Goal: Task Accomplishment & Management: Complete application form

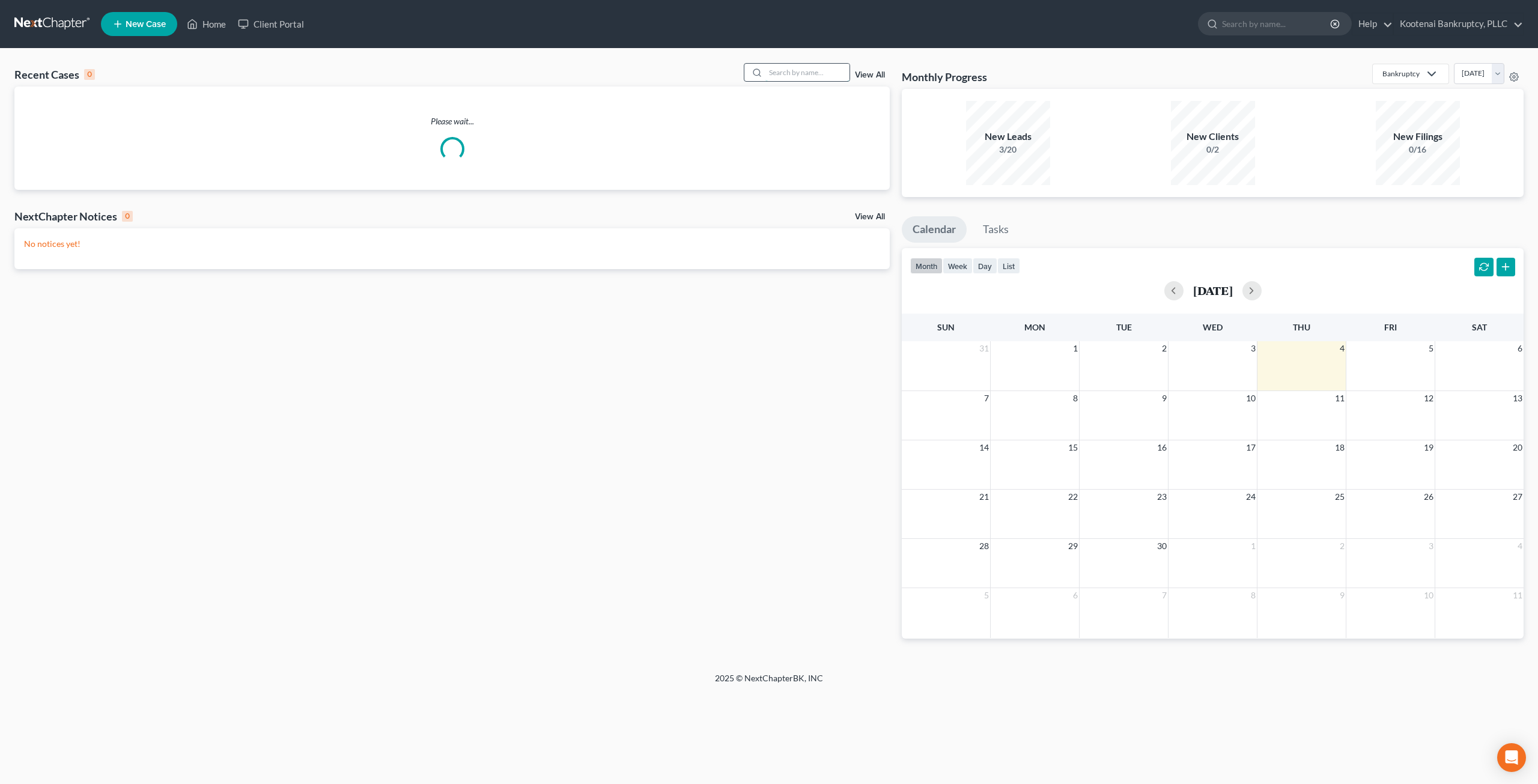
click at [804, 68] on input "search" at bounding box center [807, 72] width 84 height 17
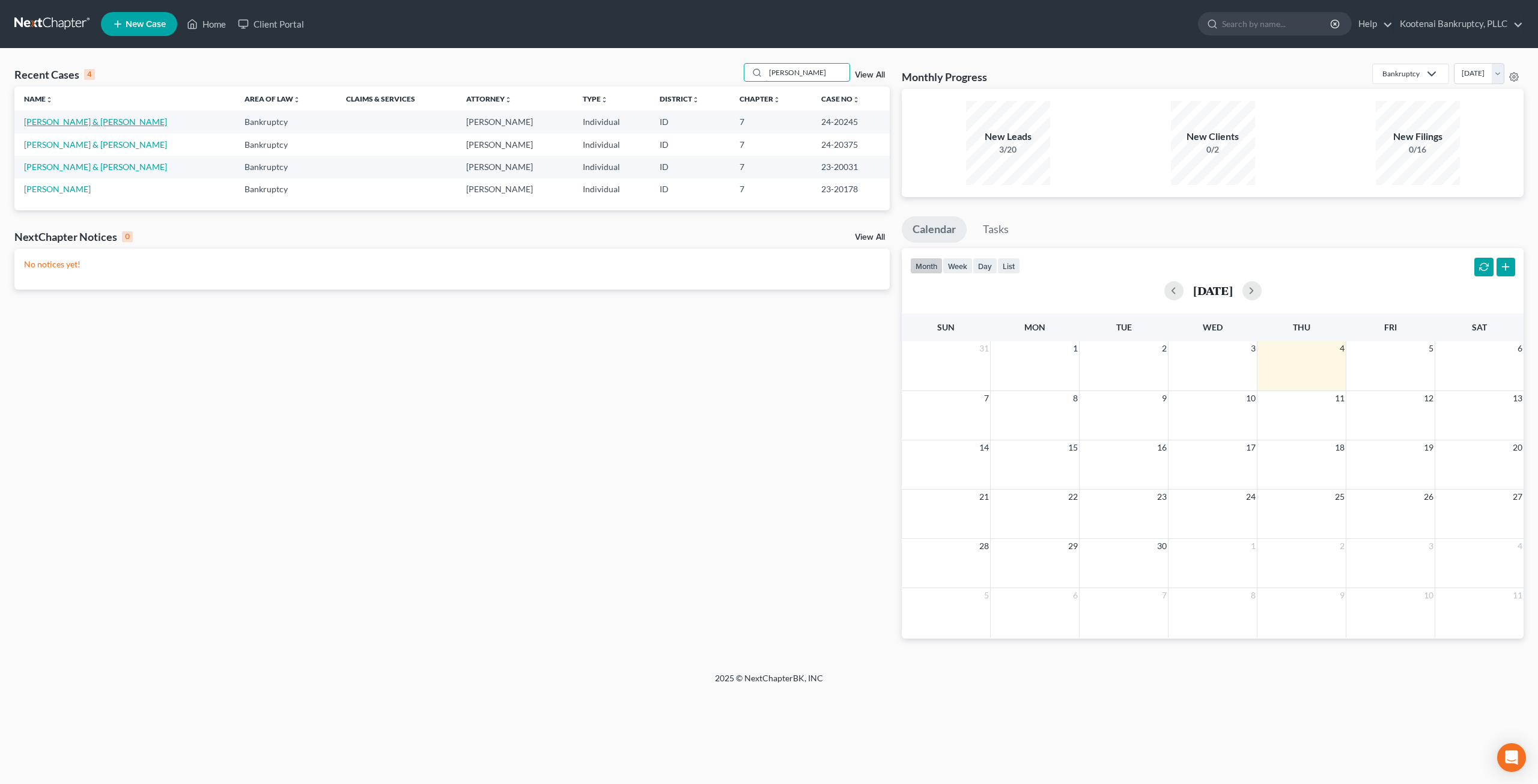
type input "[PERSON_NAME]"
click at [64, 123] on link "[PERSON_NAME] & [PERSON_NAME]" at bounding box center [95, 122] width 143 height 10
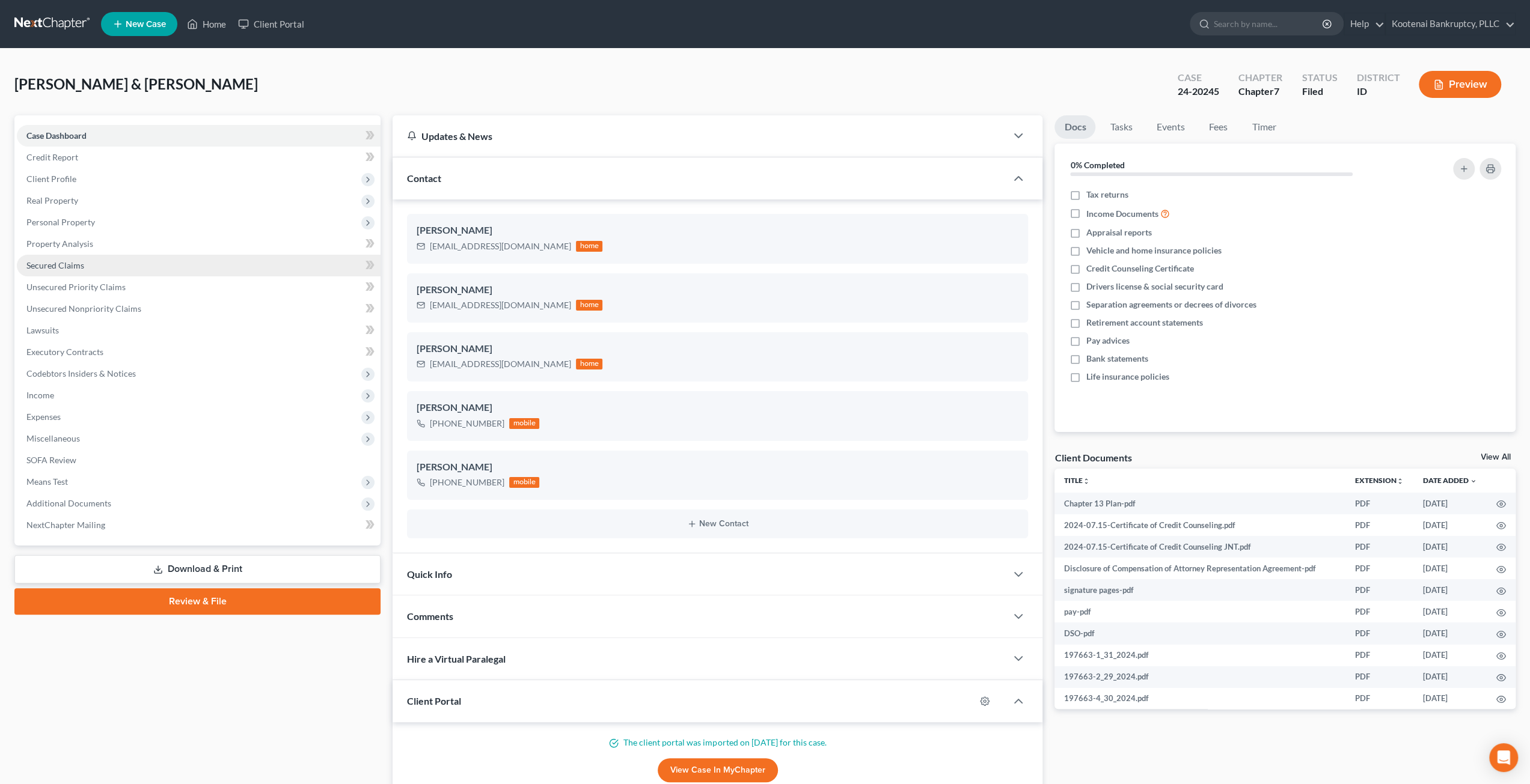
click at [84, 269] on link "Secured Claims" at bounding box center [198, 265] width 363 height 22
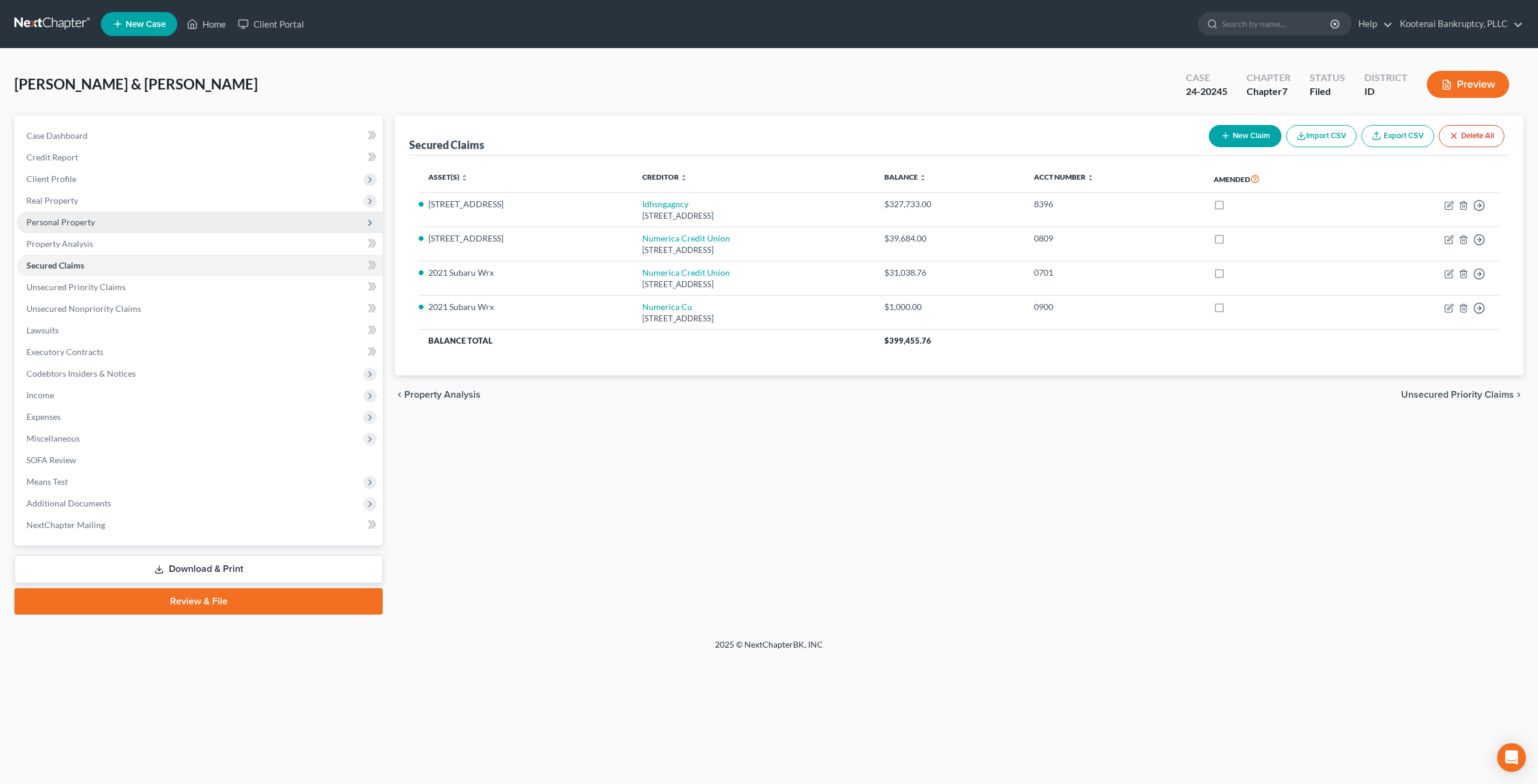
click at [96, 222] on span "Personal Property" at bounding box center [200, 222] width 366 height 22
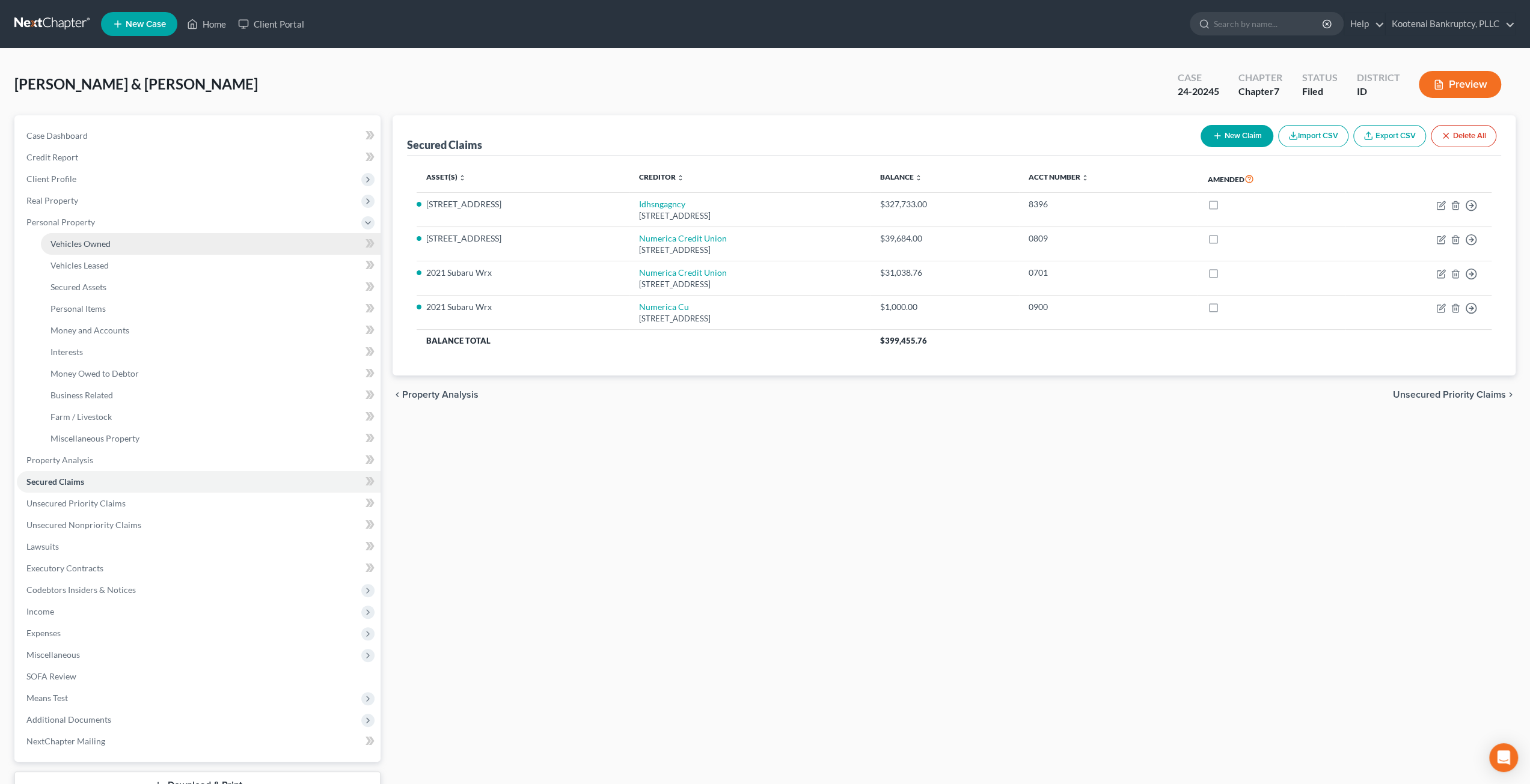
click at [104, 240] on span "Vehicles Owned" at bounding box center [80, 244] width 60 height 10
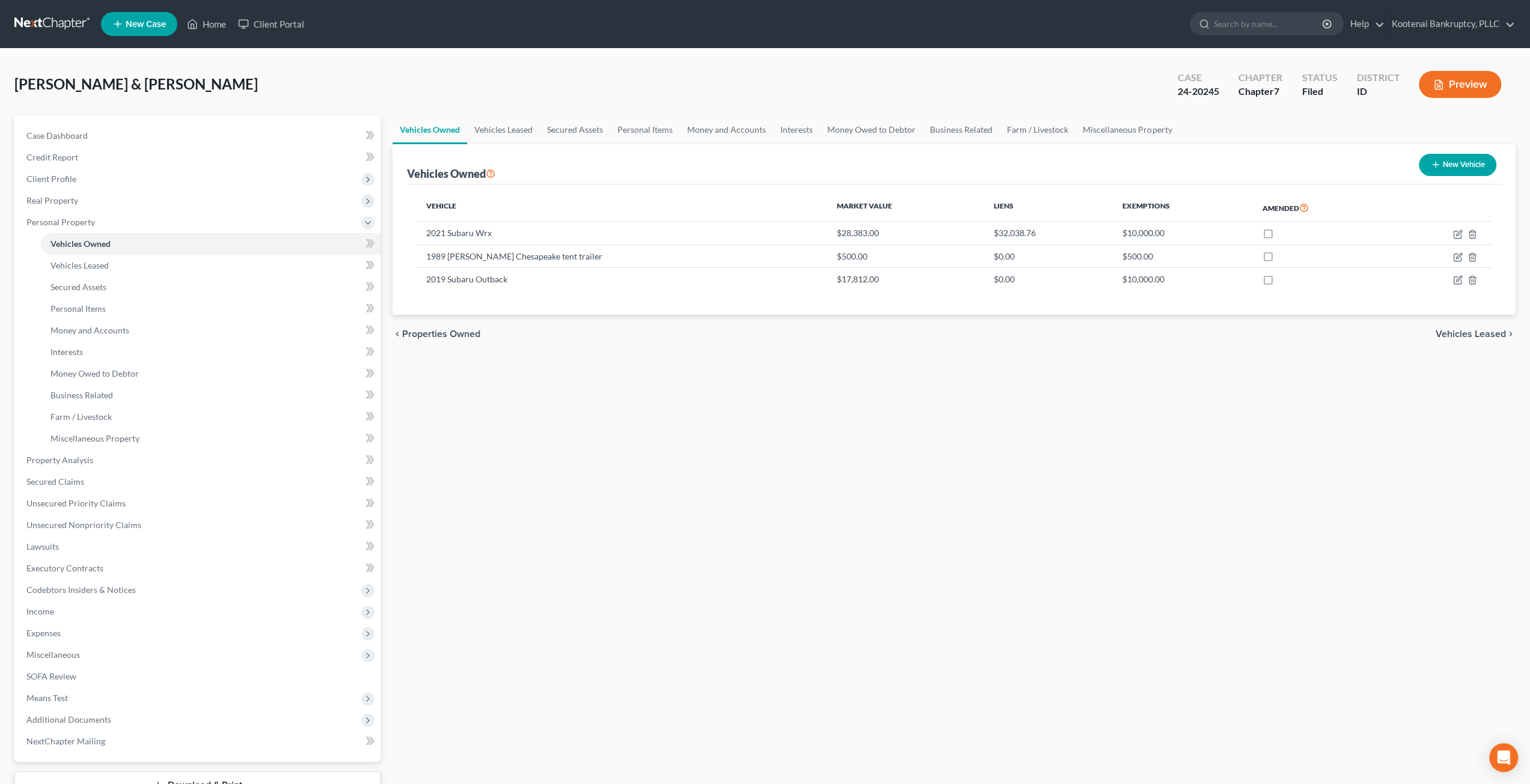
click at [1003, 498] on div "Vehicles Owned Vehicles Leased Secured Assets Personal Items Money and Accounts…" at bounding box center [954, 473] width 1135 height 716
click at [538, 553] on div "Vehicles Owned Vehicles Leased Secured Assets Personal Items Money and Accounts…" at bounding box center [954, 473] width 1135 height 716
click at [59, 20] on link at bounding box center [53, 24] width 77 height 22
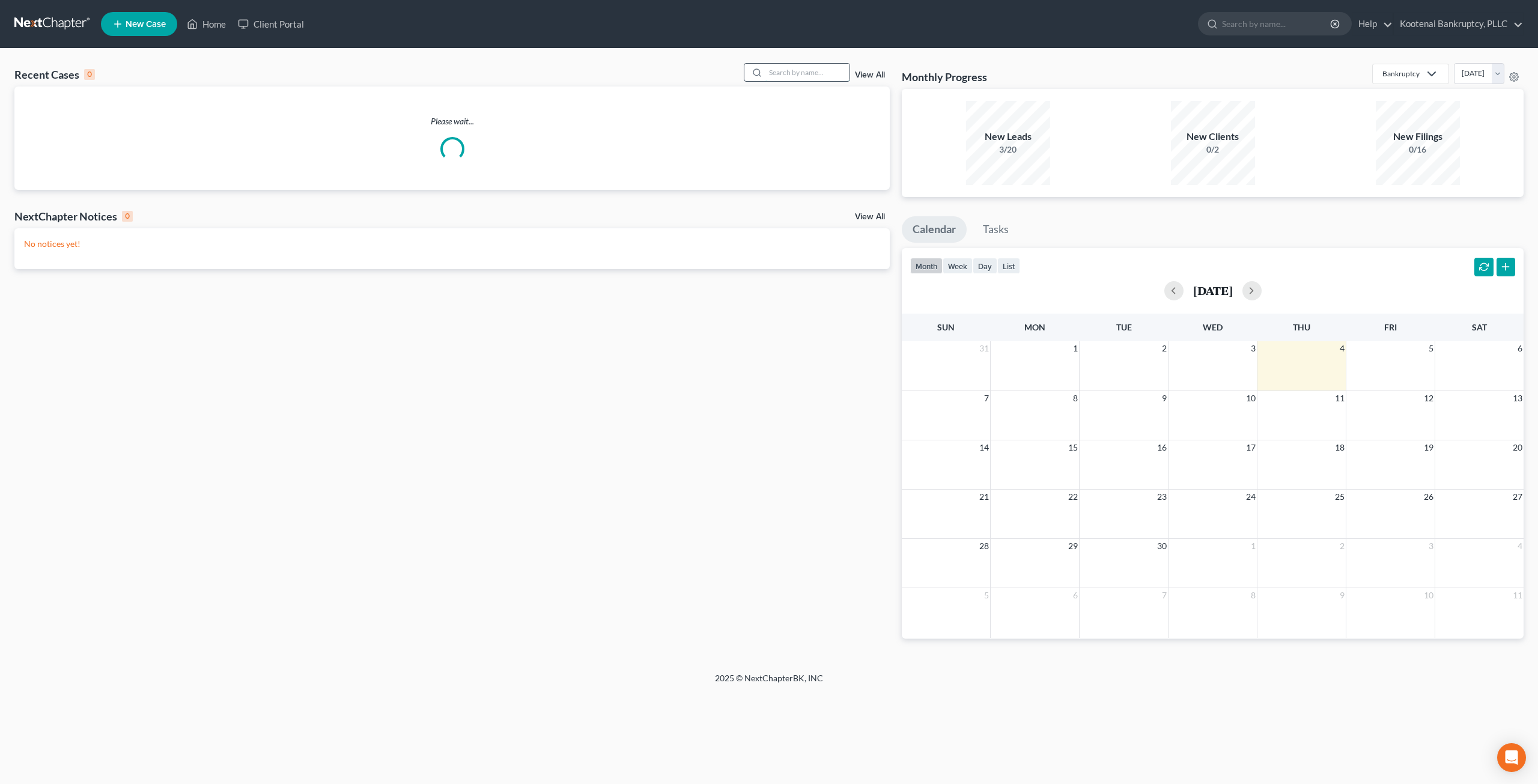
click at [805, 74] on input "search" at bounding box center [807, 72] width 84 height 17
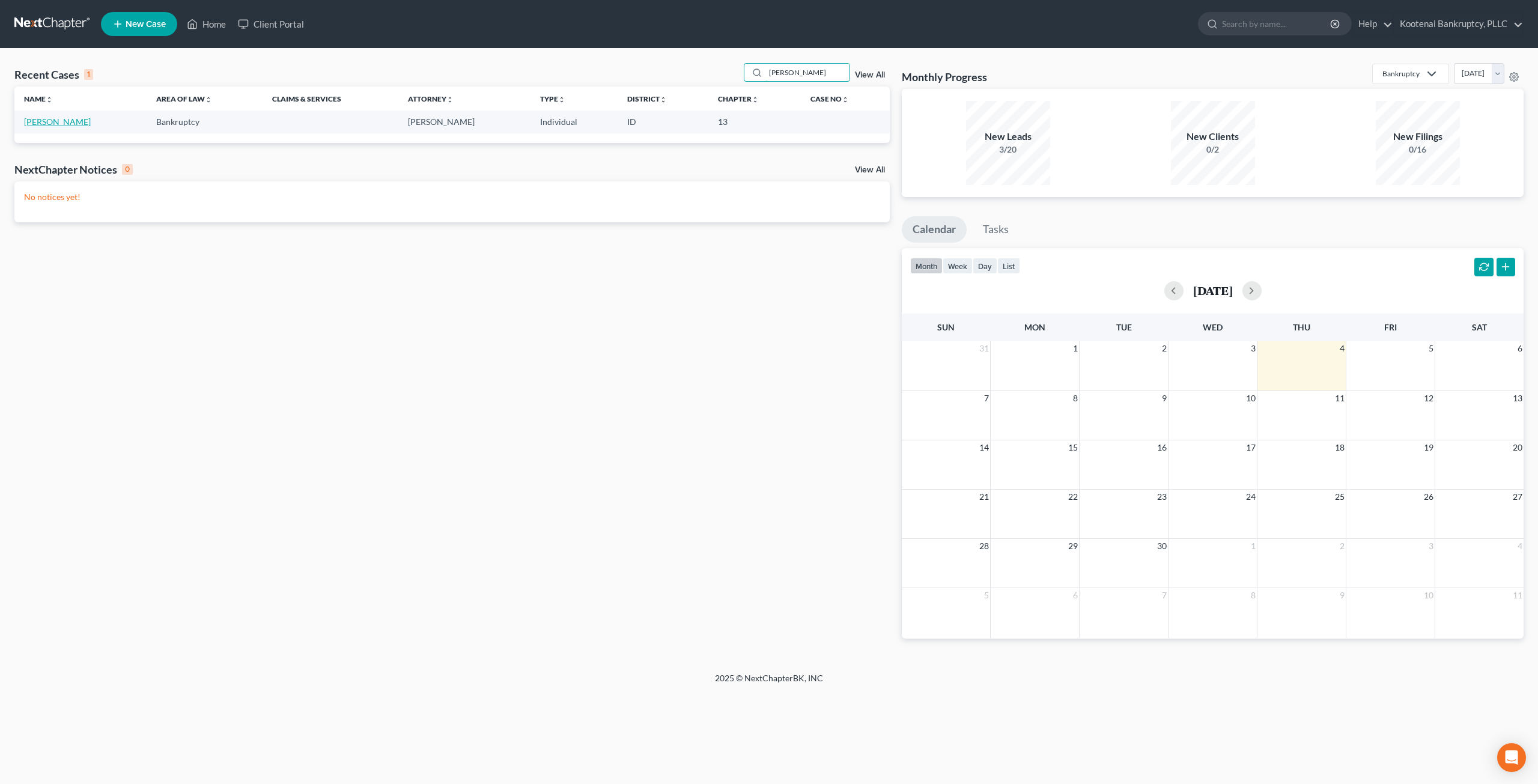
type input "dutton"
click at [72, 122] on link "Dutton, Sharon" at bounding box center [57, 122] width 67 height 10
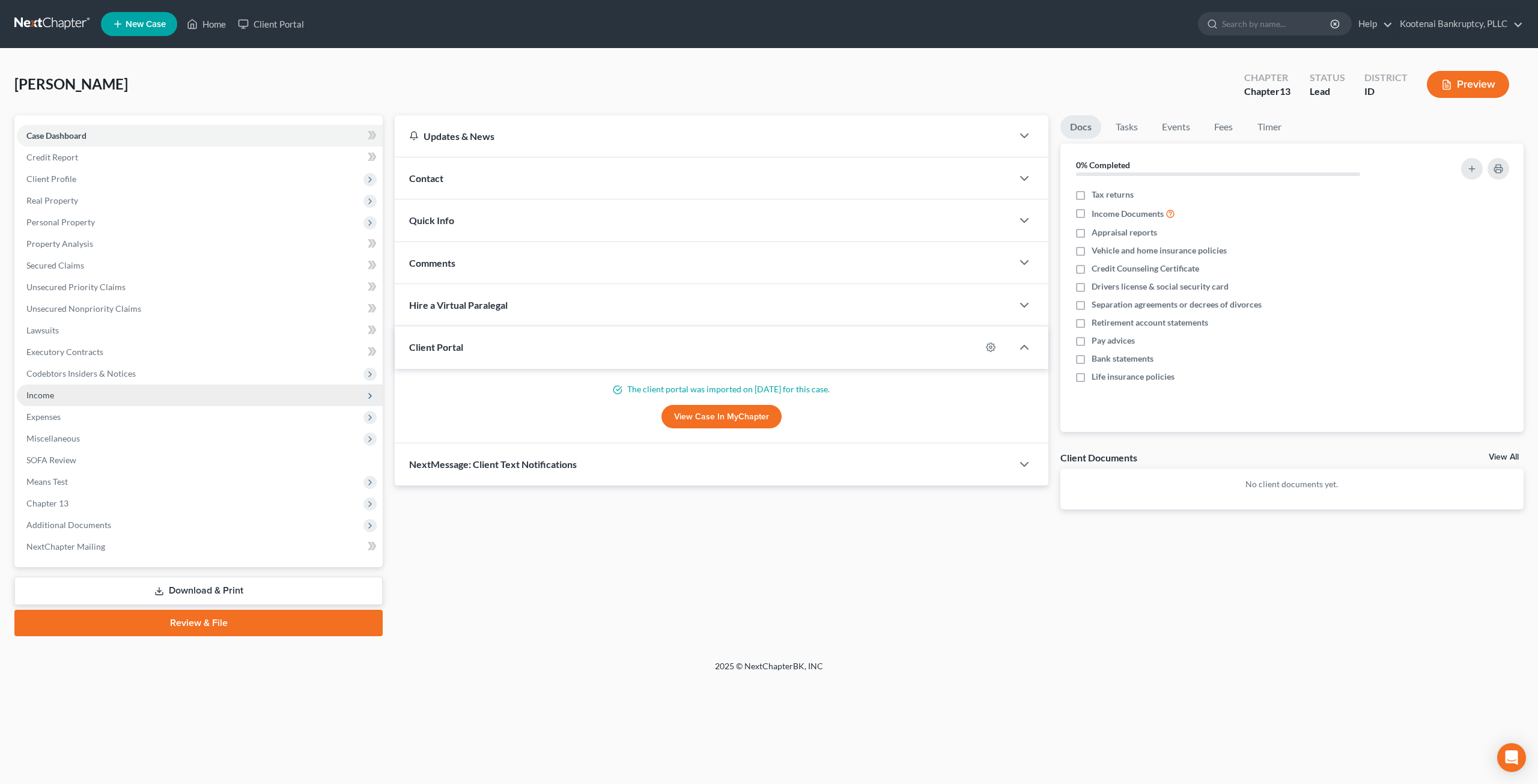
click at [139, 399] on span "Income" at bounding box center [200, 396] width 366 height 22
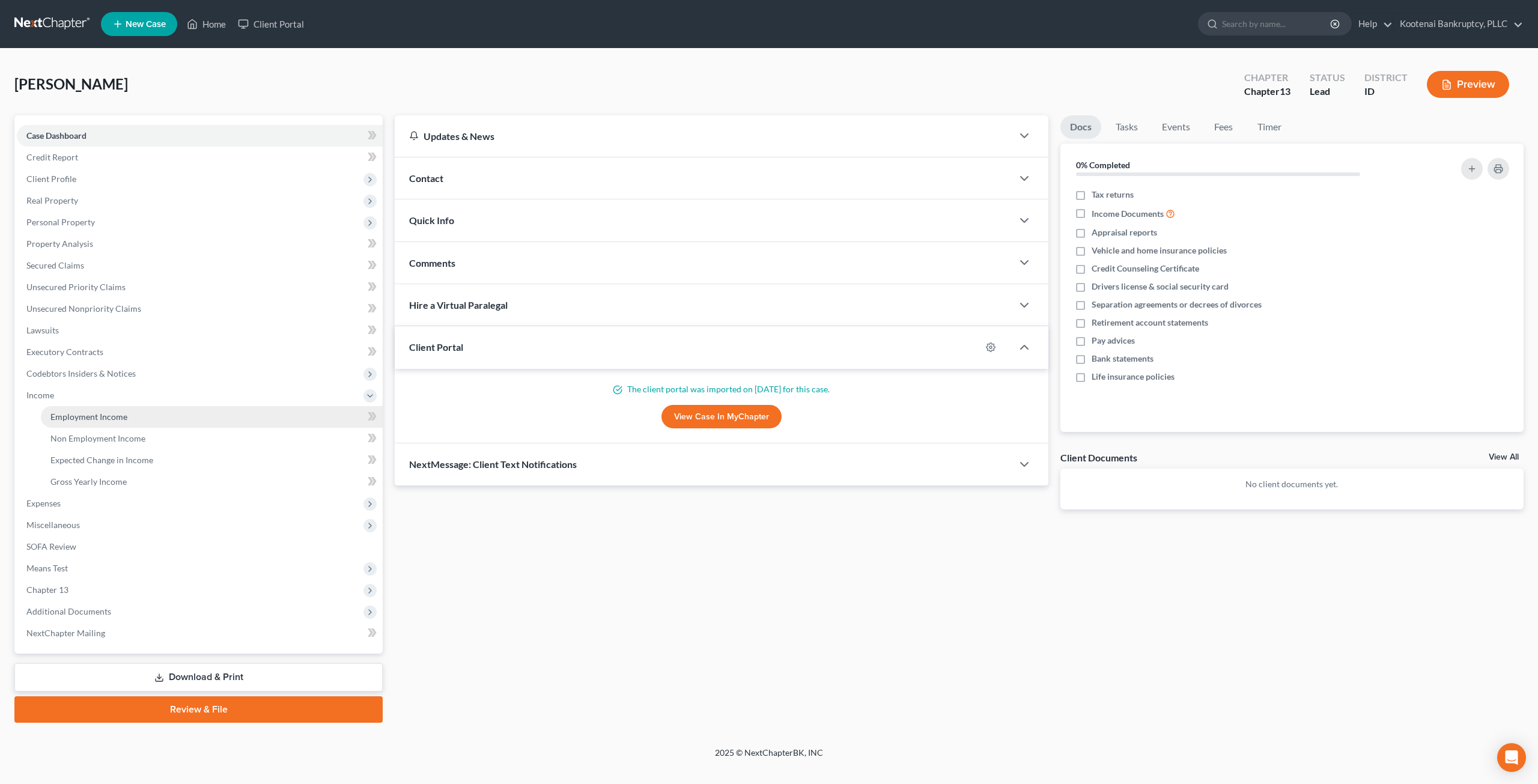
click at [143, 415] on link "Employment Income" at bounding box center [212, 417] width 342 height 22
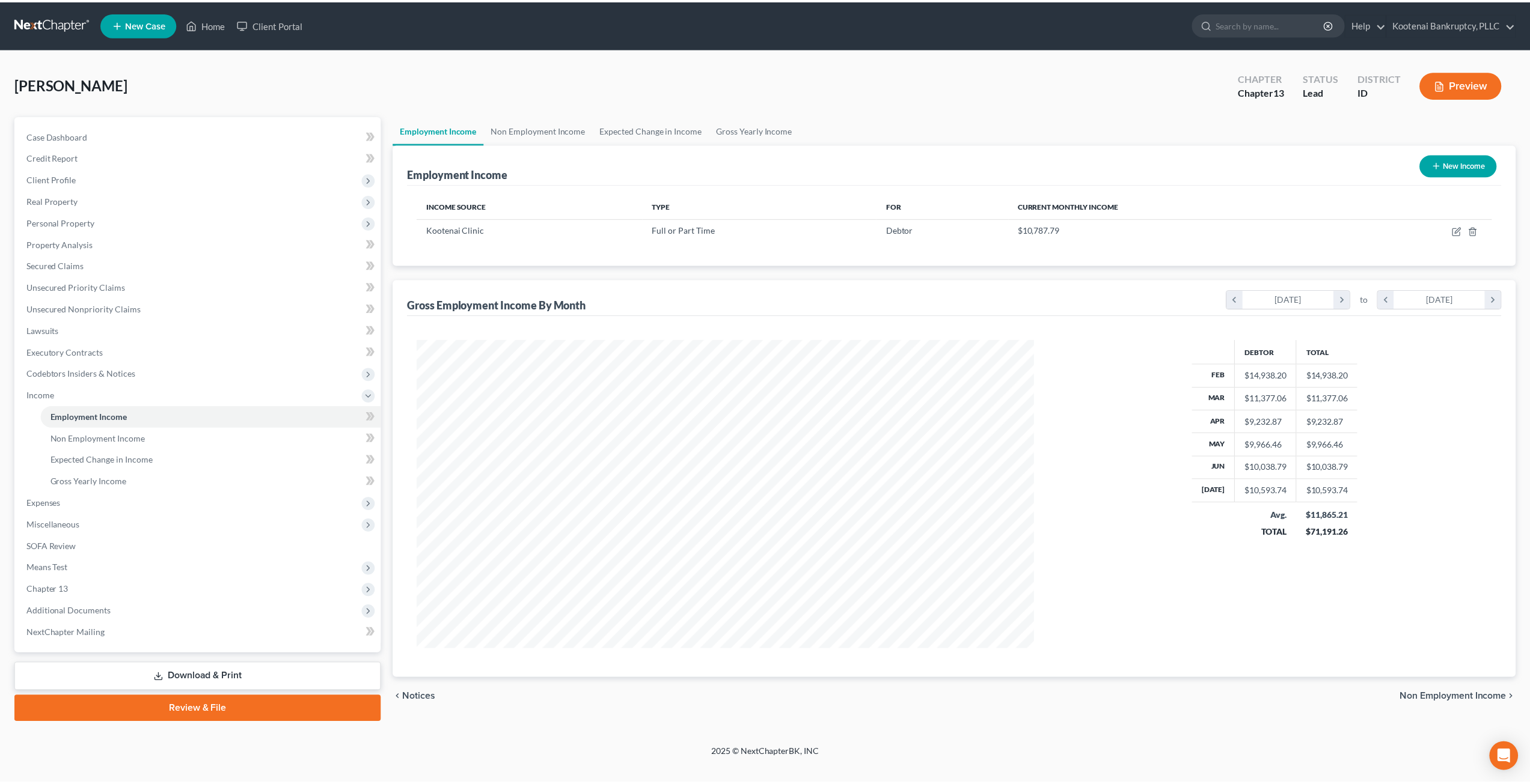
scroll to position [310, 645]
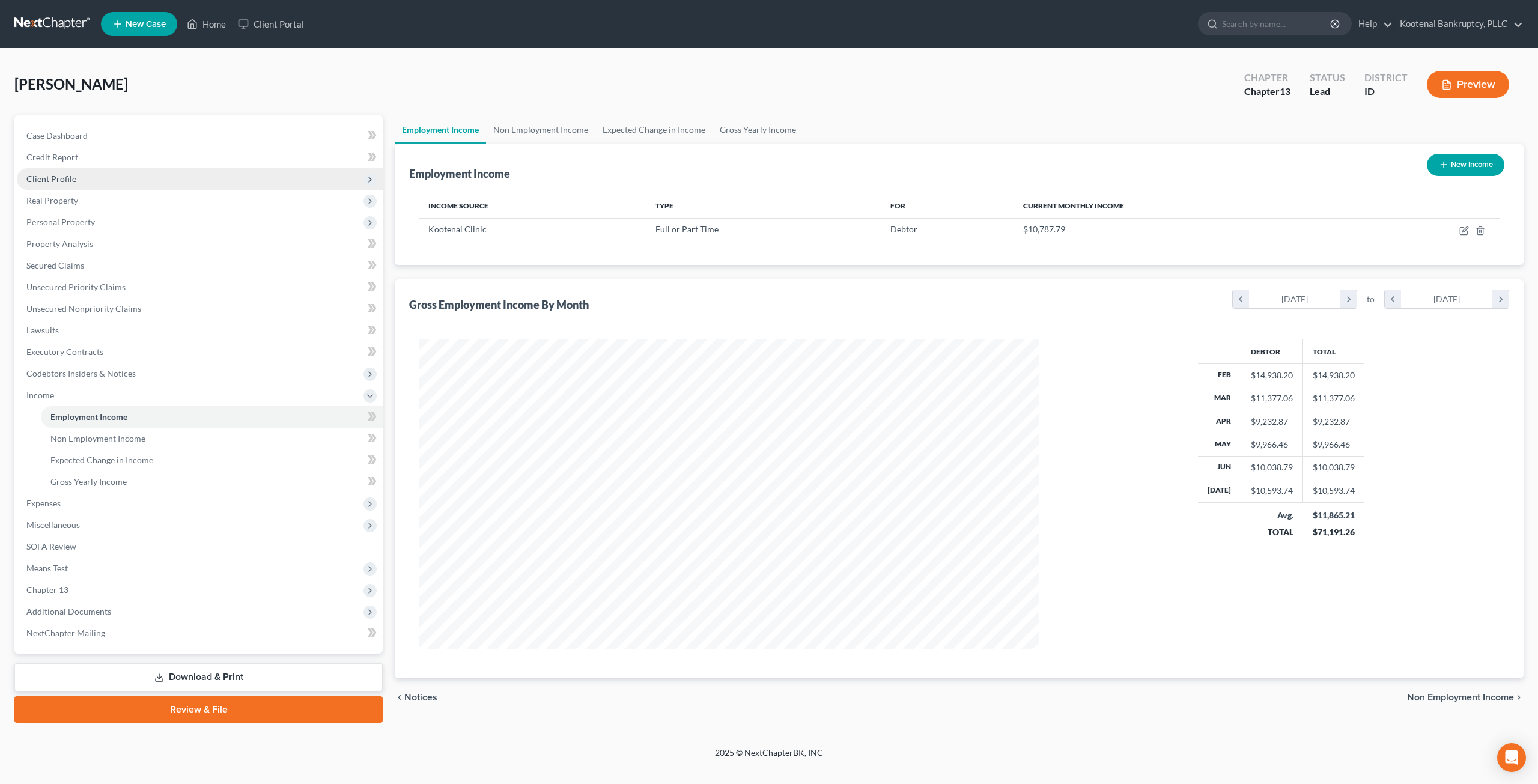
click at [60, 179] on span "Client Profile" at bounding box center [51, 179] width 50 height 10
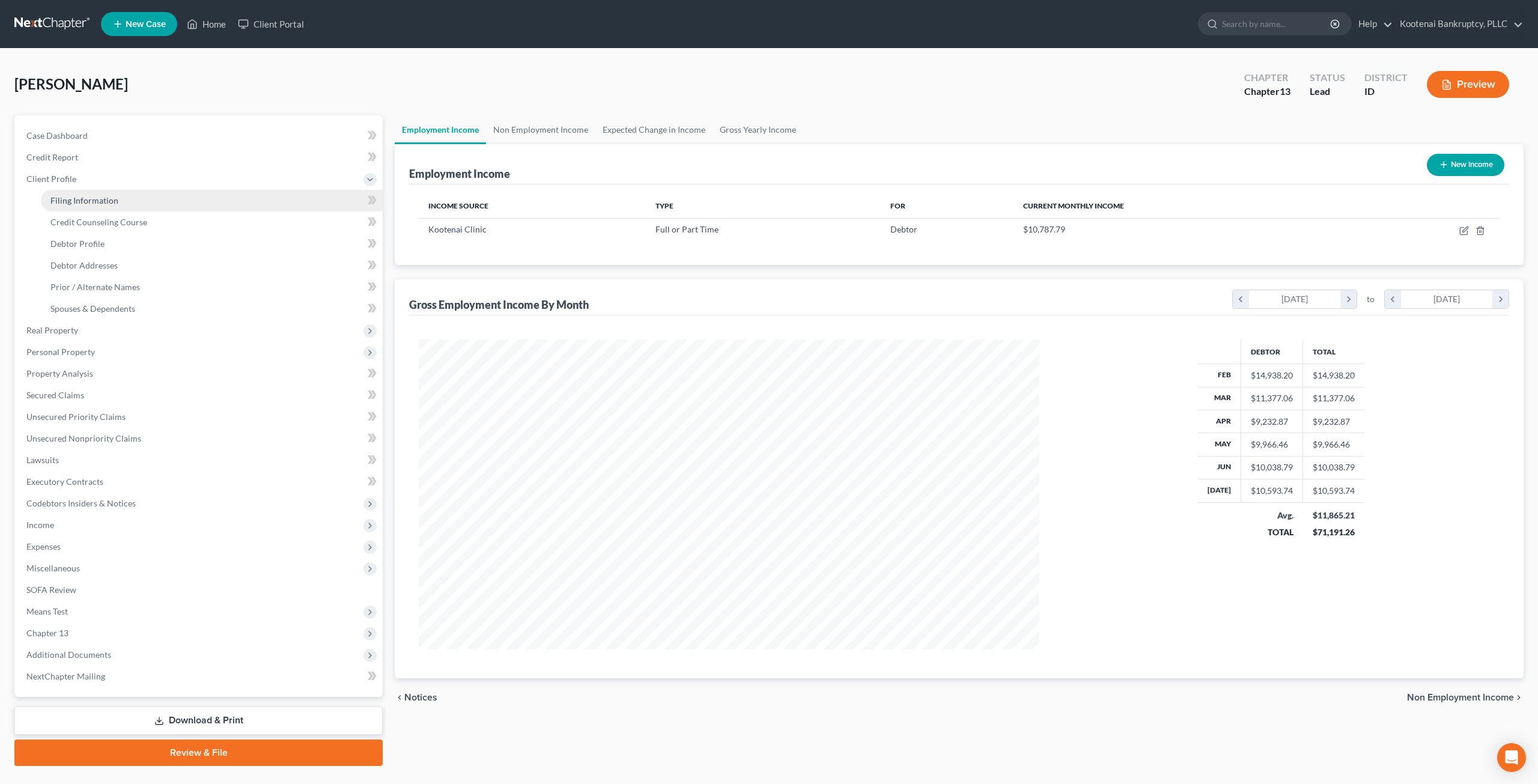
scroll to position [600385, 600157]
click at [68, 195] on span "Filing Information" at bounding box center [84, 200] width 68 height 10
select select "1"
select select "0"
select select "3"
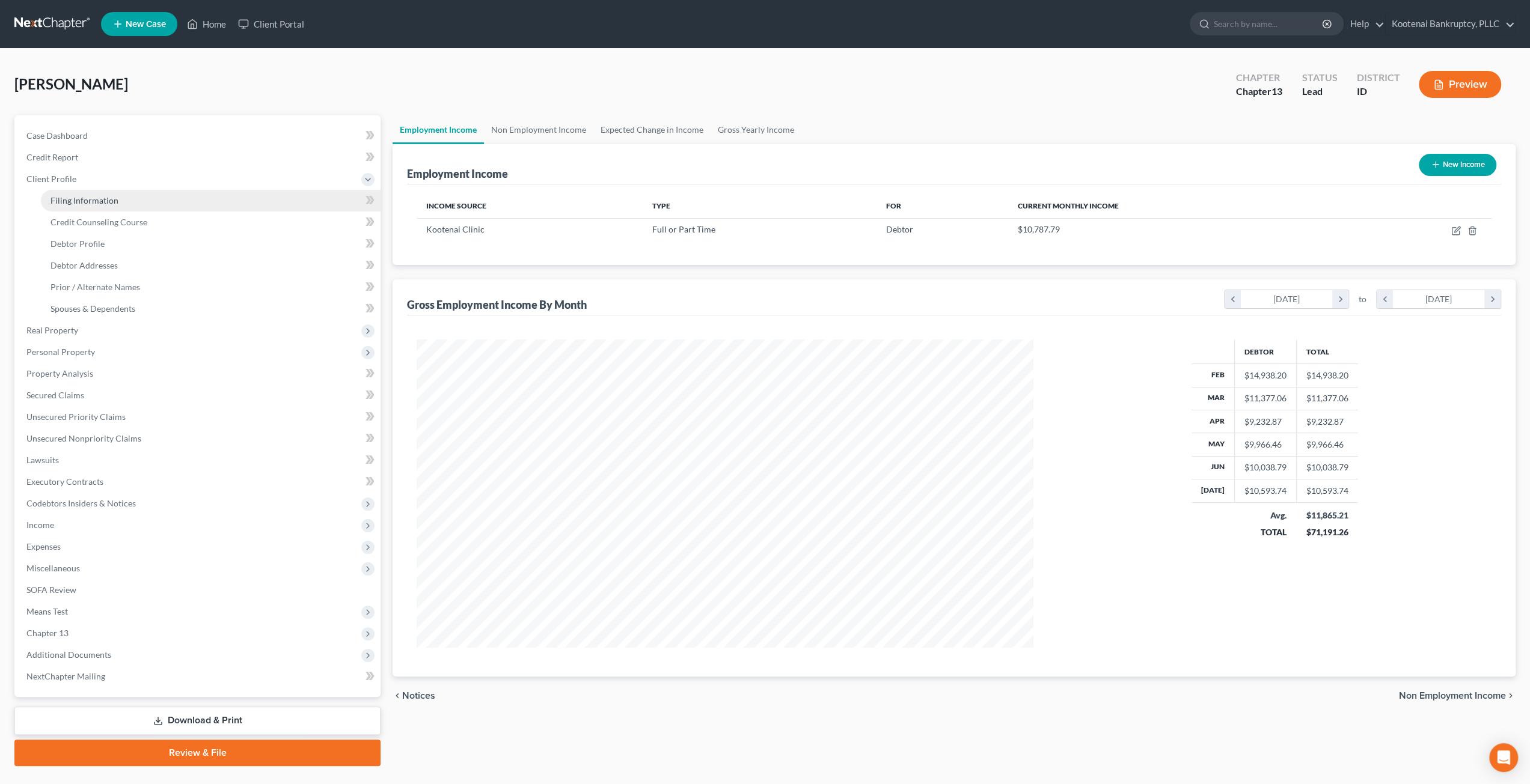
select select "13"
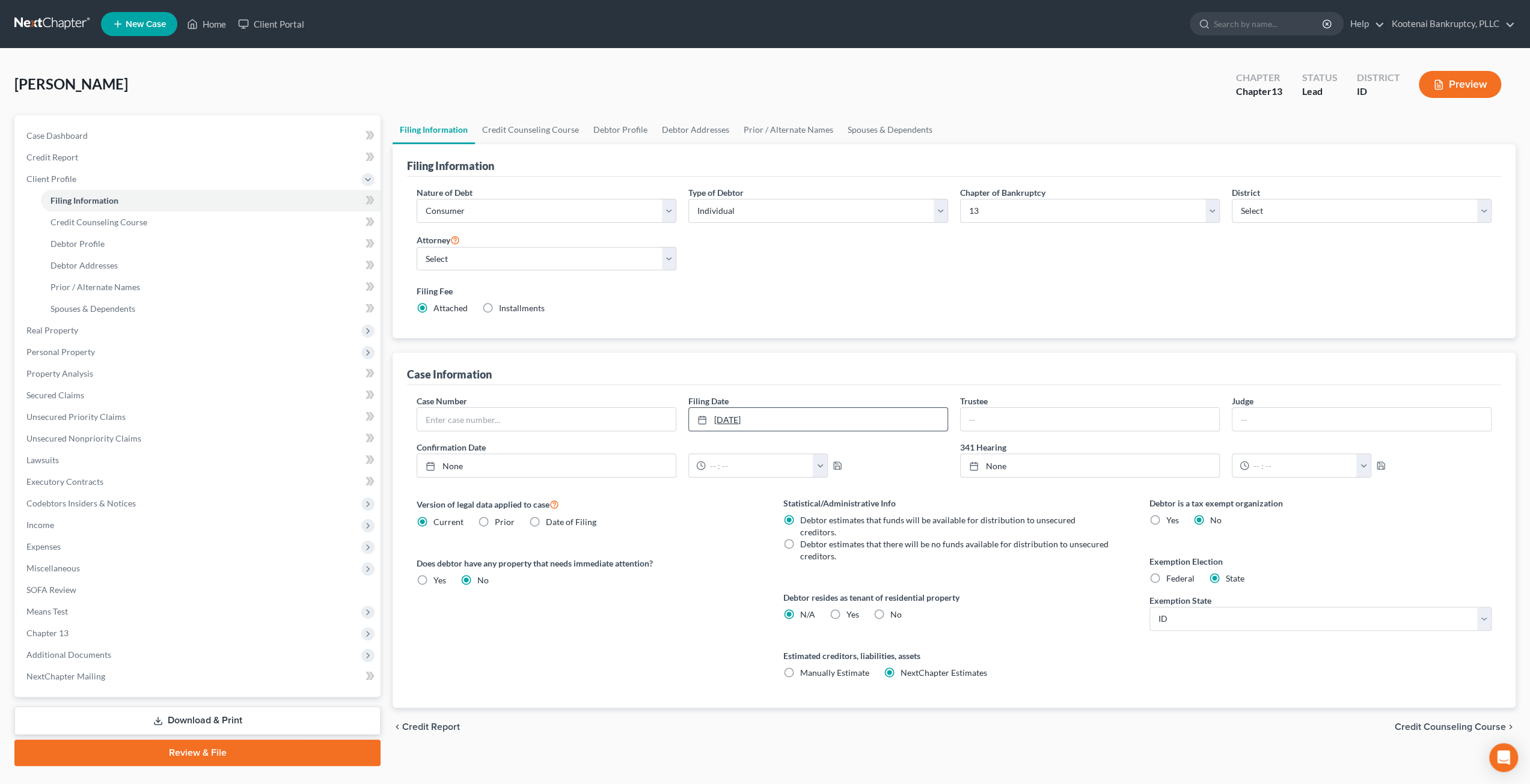
click at [761, 411] on link "8/21/2025" at bounding box center [818, 419] width 258 height 23
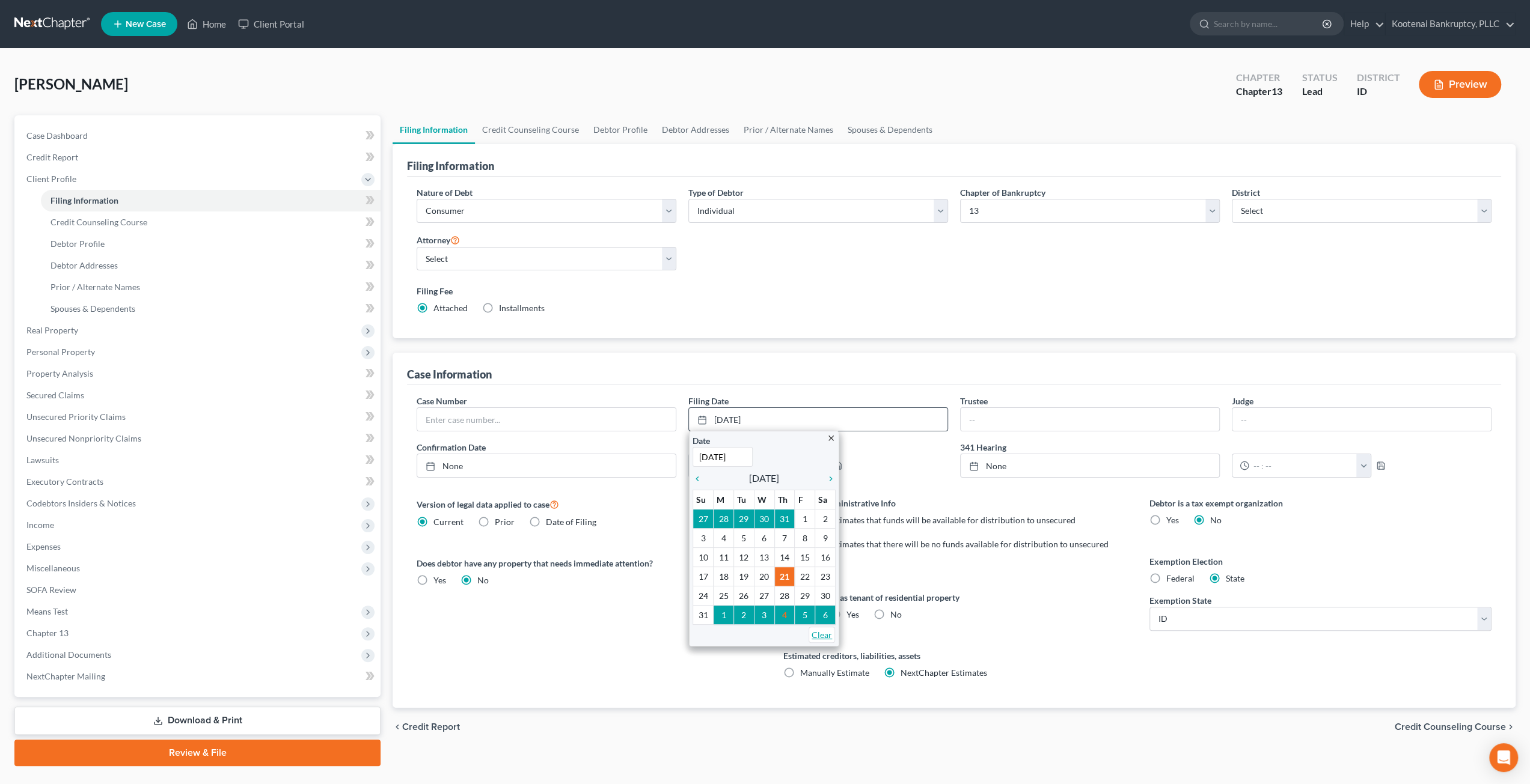
click at [827, 633] on link "Clear" at bounding box center [821, 634] width 27 height 17
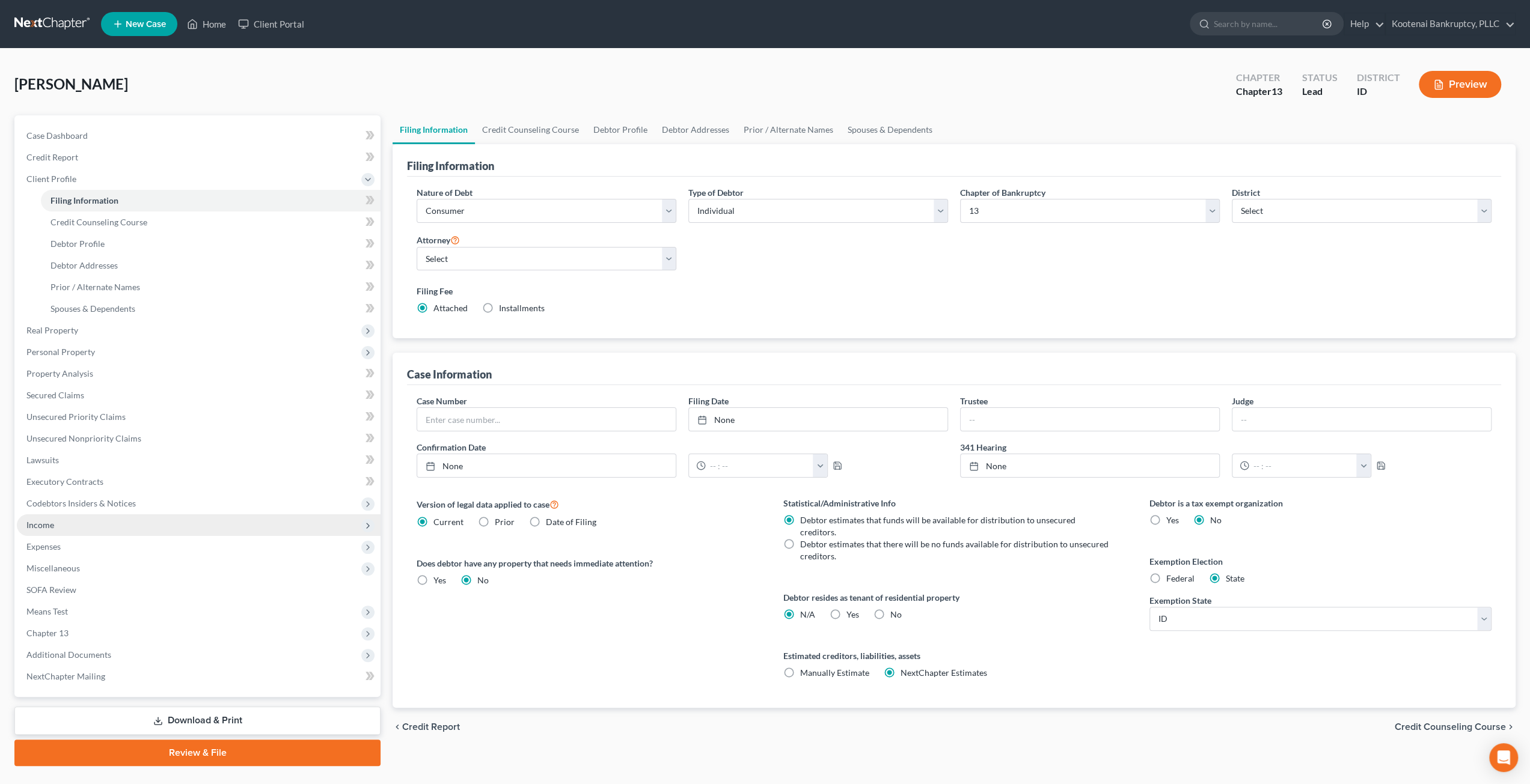
click at [100, 520] on span "Income" at bounding box center [198, 525] width 363 height 22
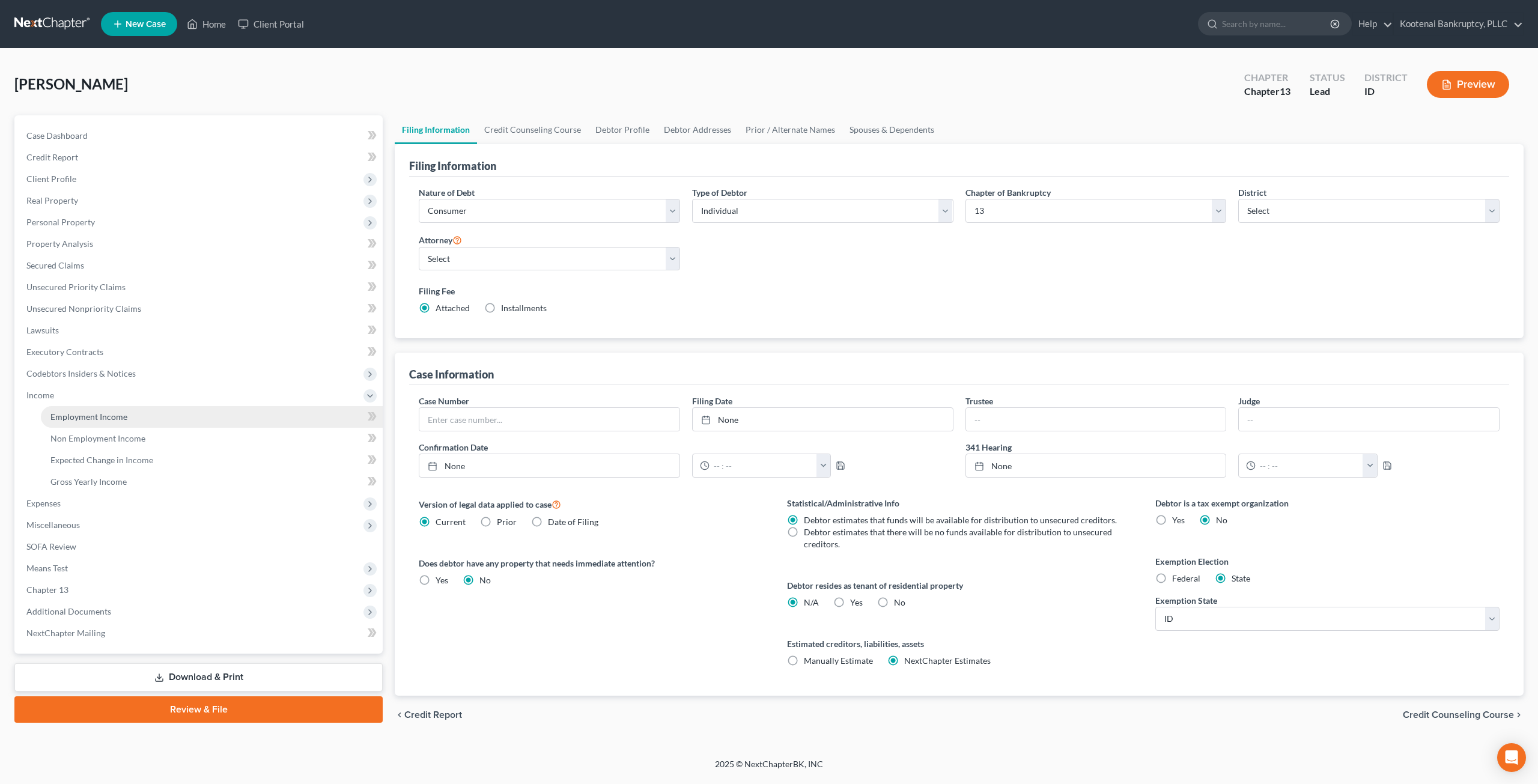
click at [135, 414] on link "Employment Income" at bounding box center [212, 417] width 342 height 22
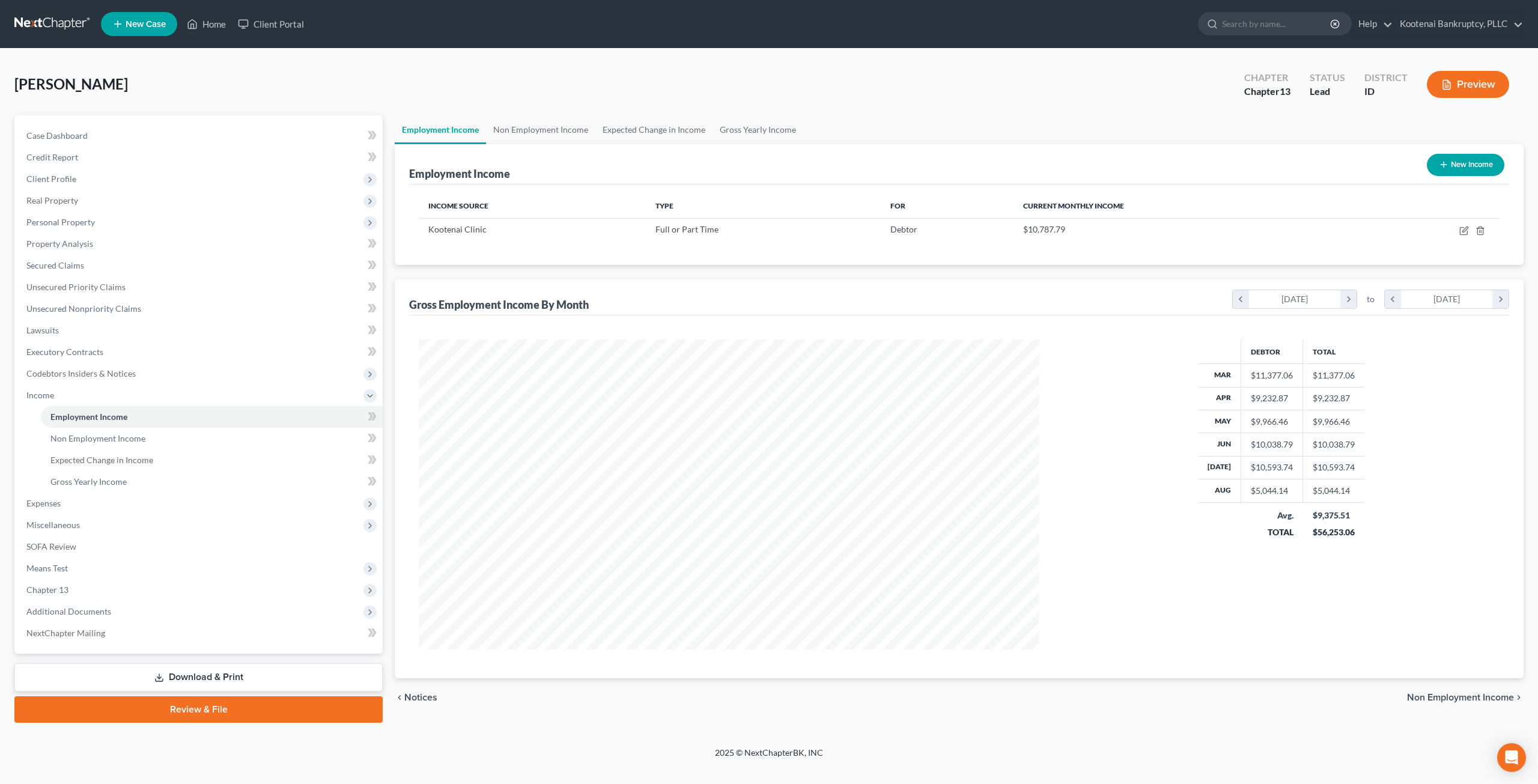
scroll to position [310, 644]
click at [1393, 554] on div "Debtor Total Mar $11,377.06 $11,377.06 Apr $9,232.87 $9,232.87 May $9,966.46 $9…" at bounding box center [1281, 494] width 461 height 310
click at [574, 134] on link "Non Employment Income" at bounding box center [541, 130] width 110 height 29
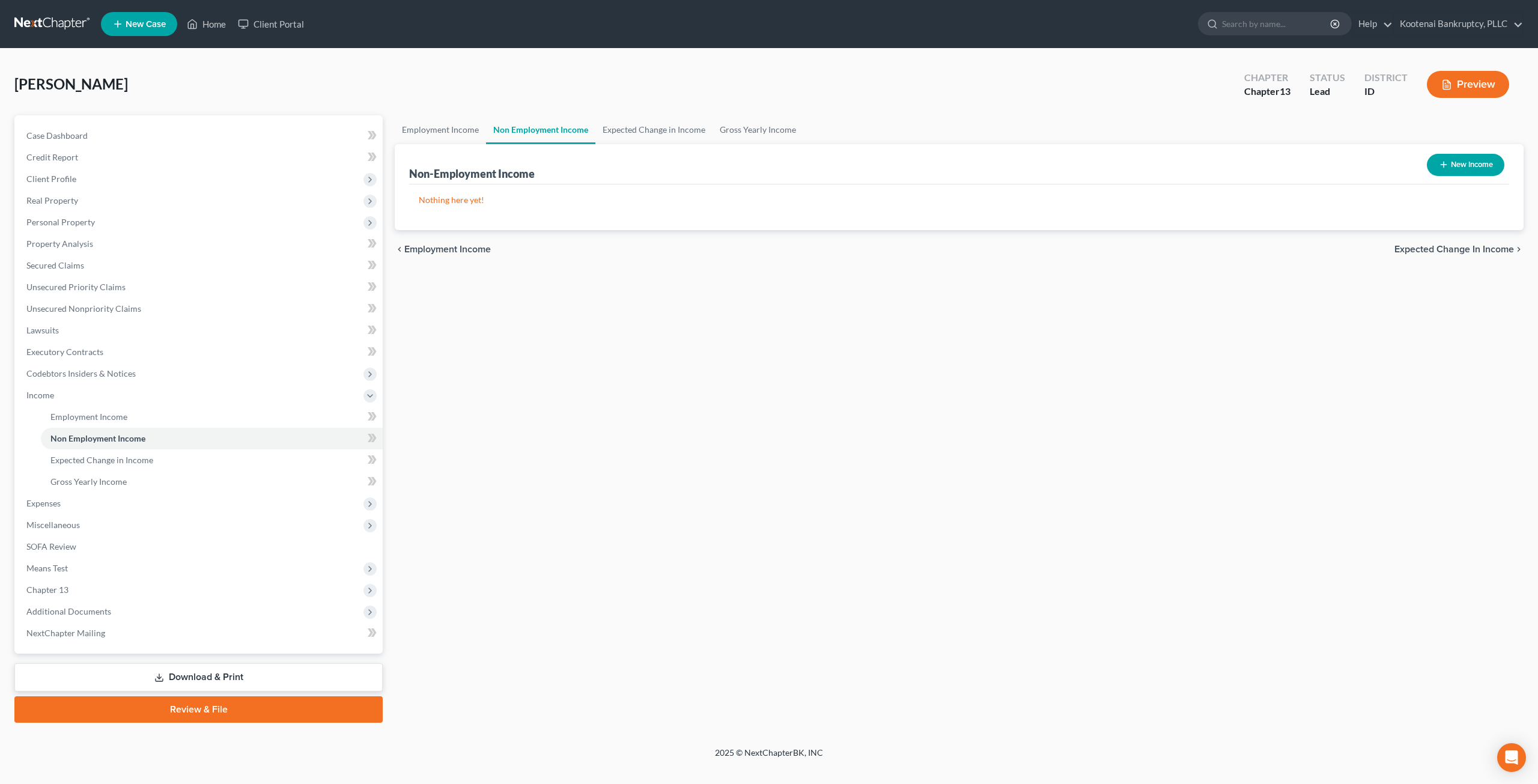
click at [681, 111] on div "Dutton, Sharon Upgraded Chapter Chapter 13 Status Lead District ID Preview" at bounding box center [769, 89] width 1509 height 53
click at [674, 118] on link "Expected Change in Income" at bounding box center [654, 130] width 117 height 29
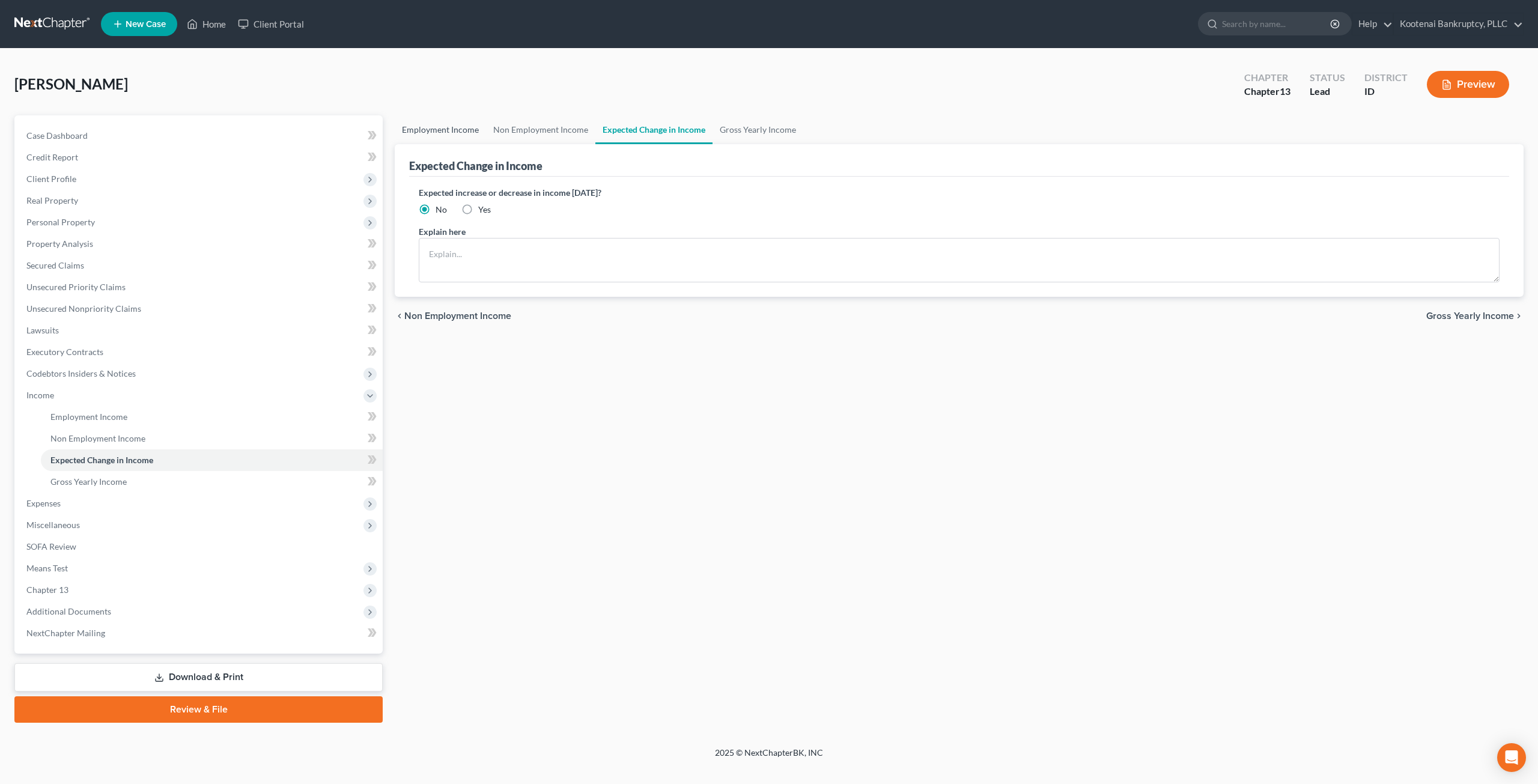
click at [463, 128] on link "Employment Income" at bounding box center [440, 130] width 92 height 29
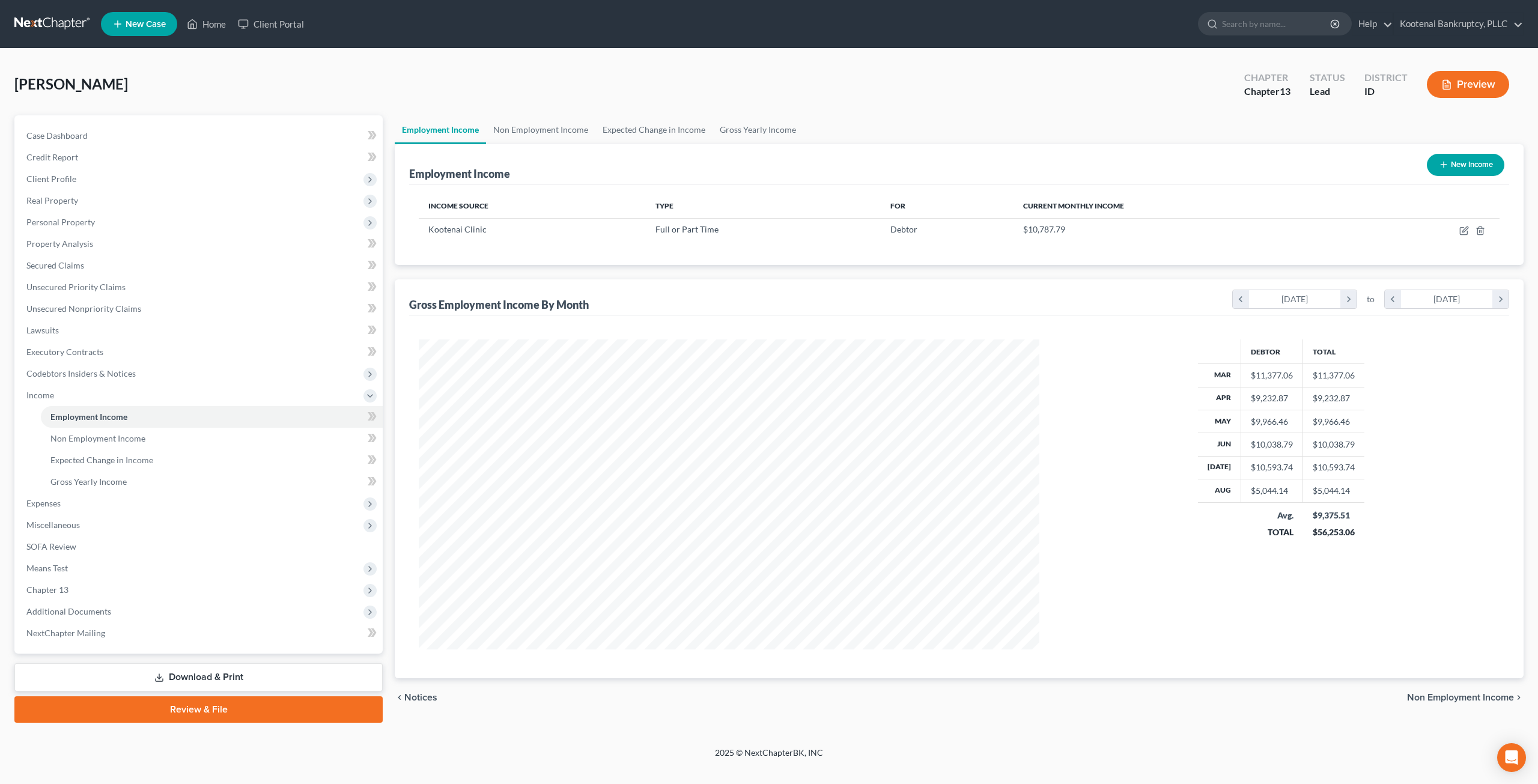
scroll to position [310, 644]
